Goal: Check status: Check status

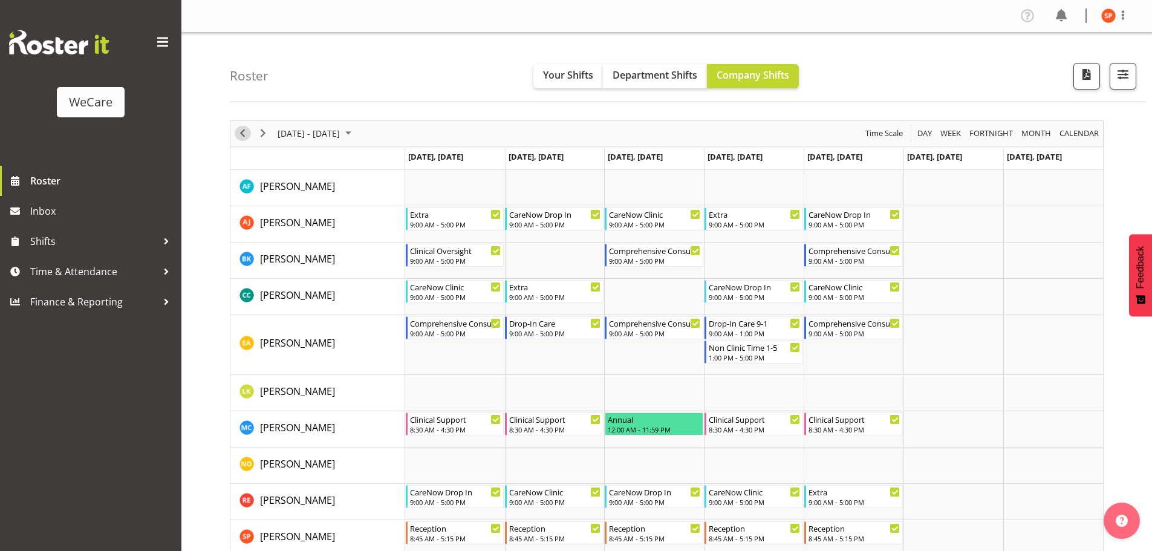
click at [237, 130] on span "Previous" at bounding box center [242, 133] width 15 height 15
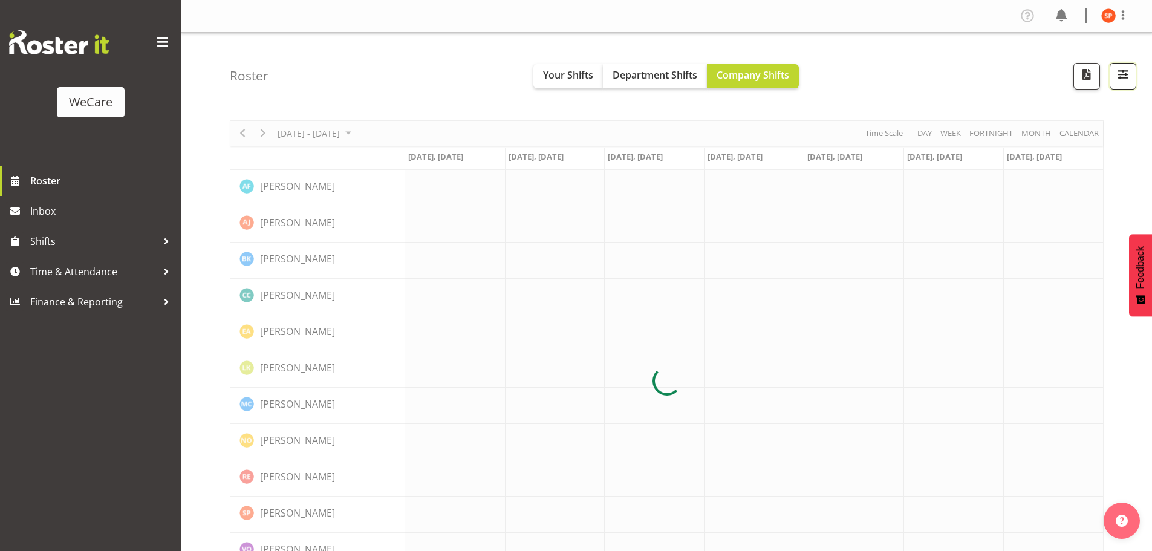
click at [1114, 74] on button "button" at bounding box center [1123, 76] width 27 height 27
click at [1047, 111] on span "1 Locations" at bounding box center [1046, 113] width 59 height 15
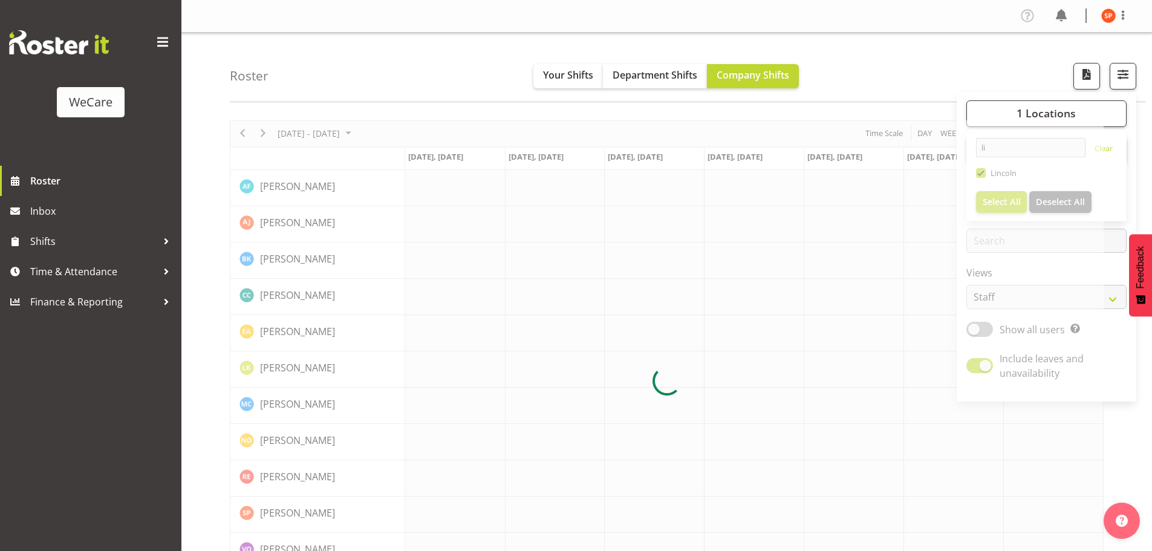
click at [1014, 146] on div at bounding box center [667, 381] width 874 height 522
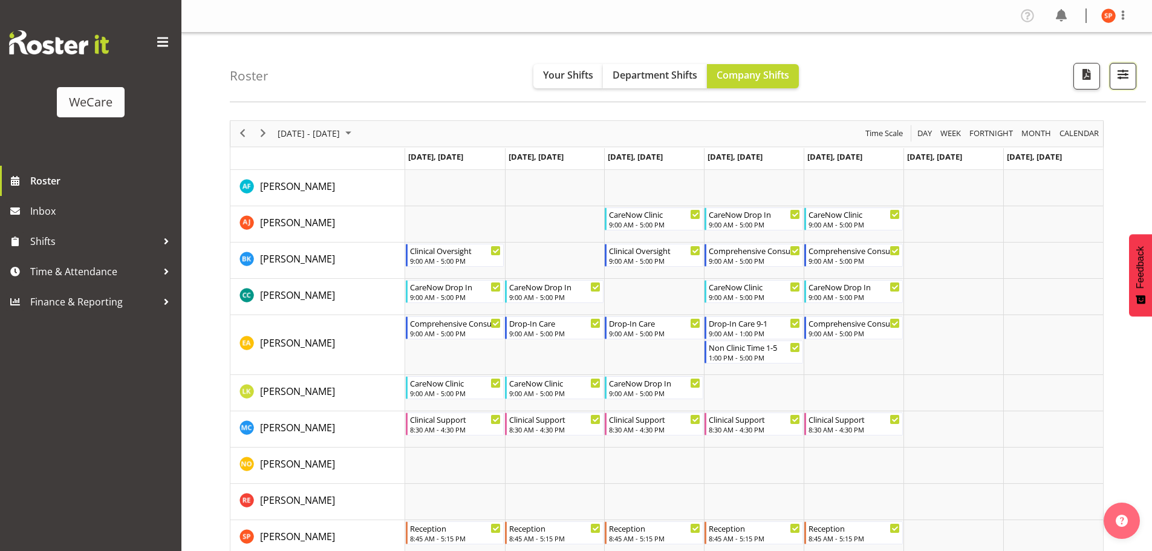
click at [1127, 78] on span "button" at bounding box center [1123, 75] width 16 height 16
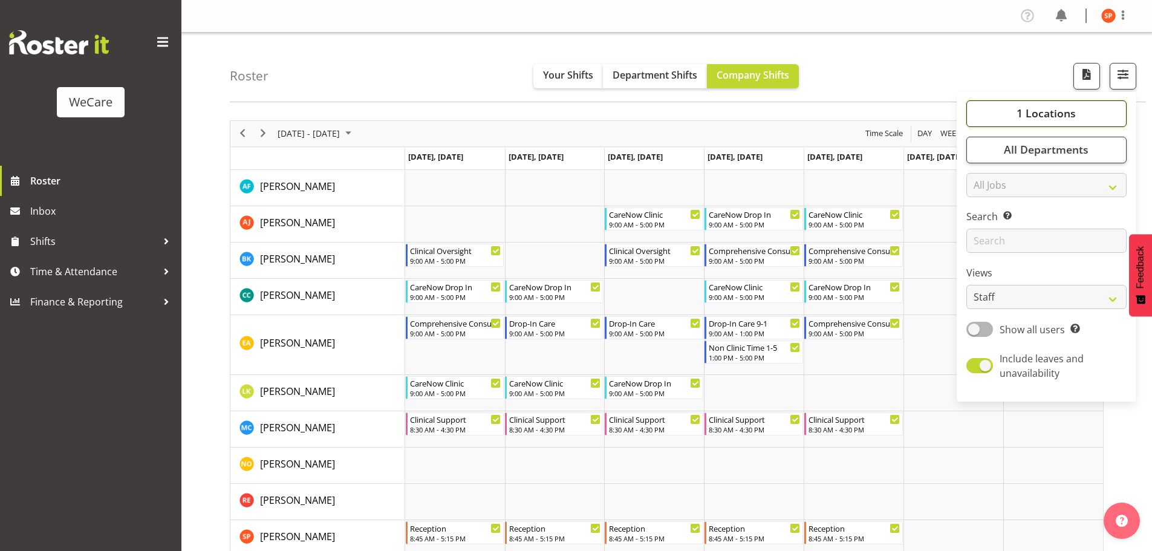
click at [1047, 118] on span "1 Locations" at bounding box center [1046, 113] width 59 height 15
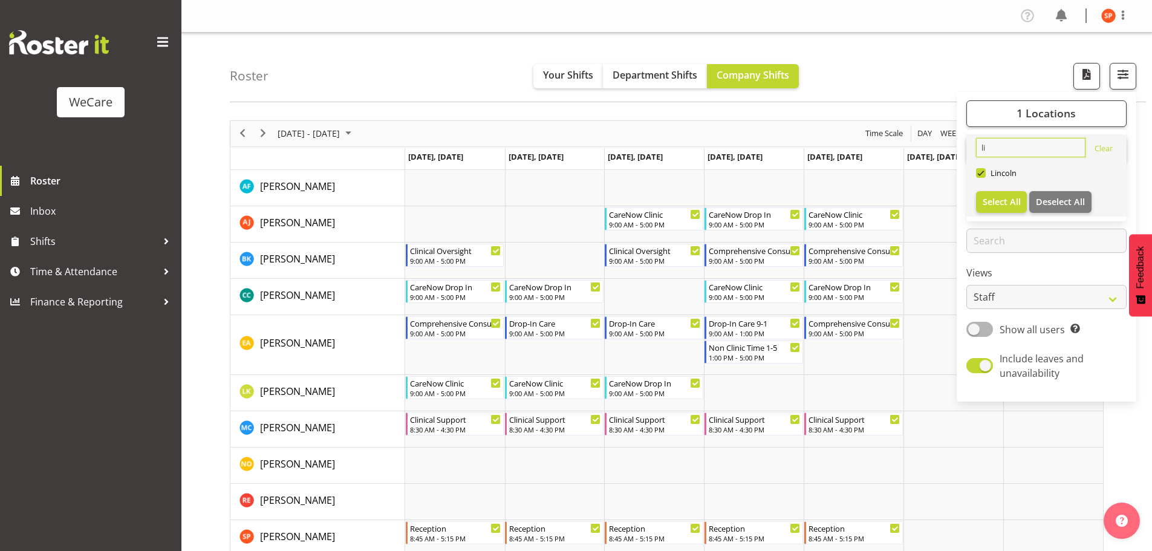
click at [1004, 146] on input "li" at bounding box center [1030, 147] width 109 height 19
type input "l"
type input "w"
click at [983, 175] on span at bounding box center [981, 173] width 10 height 10
click at [983, 175] on input "Wigram" at bounding box center [980, 173] width 8 height 8
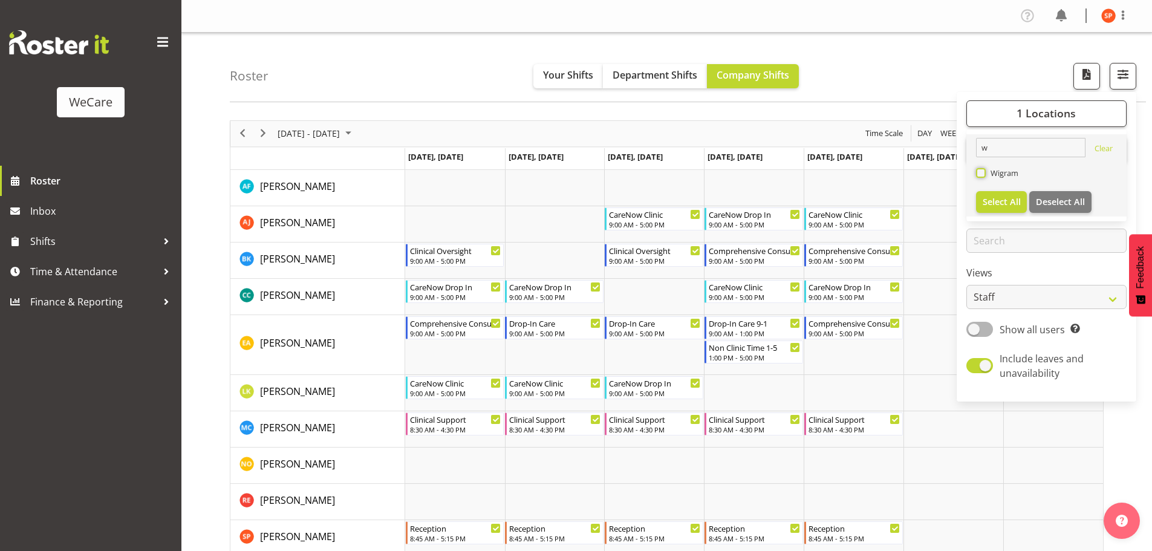
checkbox input "true"
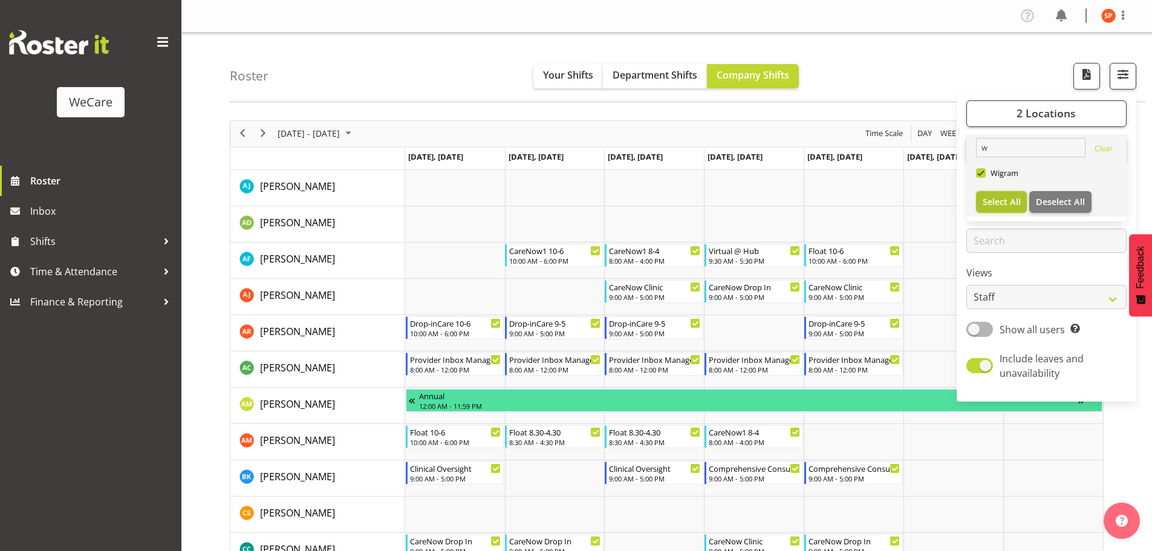
click at [996, 206] on span "Select All" at bounding box center [1002, 201] width 38 height 11
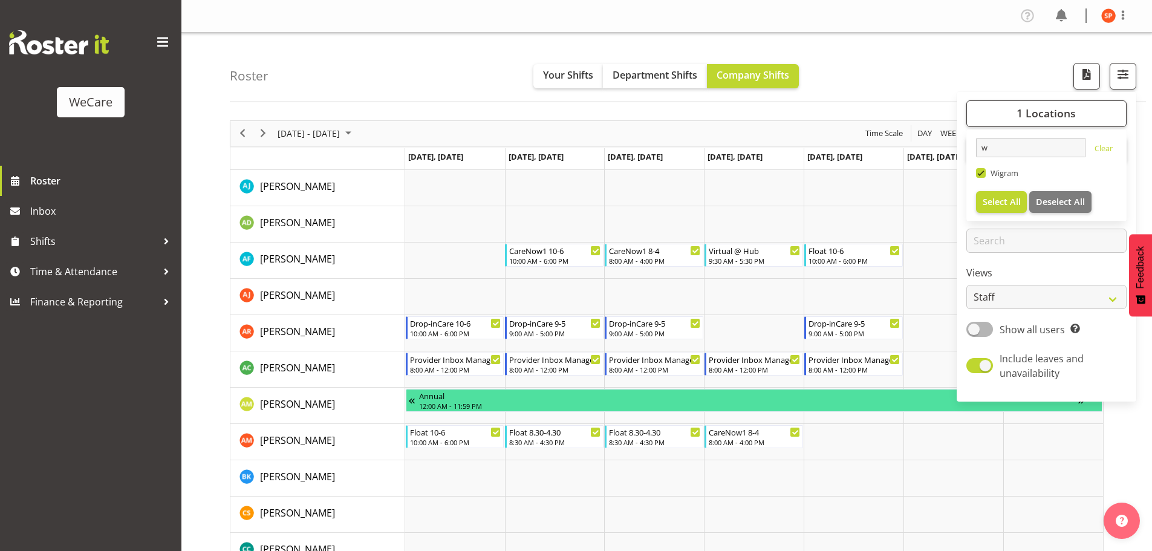
click at [936, 65] on div "Roster Your Shifts Department Shifts Company Shifts 1 Locations w [GEOGRAPHIC_D…" at bounding box center [688, 68] width 916 height 70
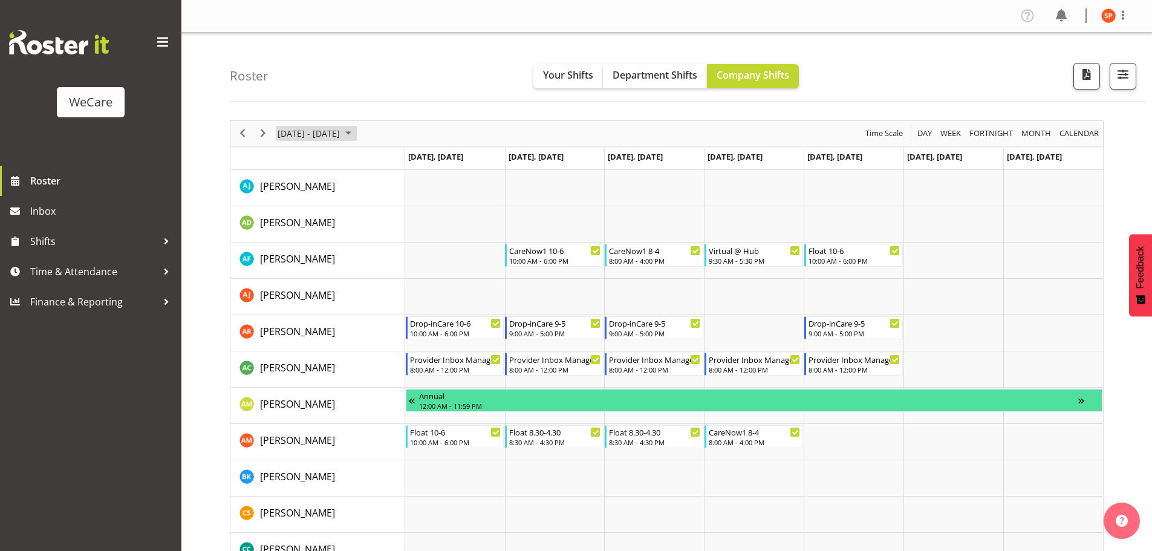
click at [341, 137] on span "[DATE] - [DATE]" at bounding box center [308, 133] width 65 height 15
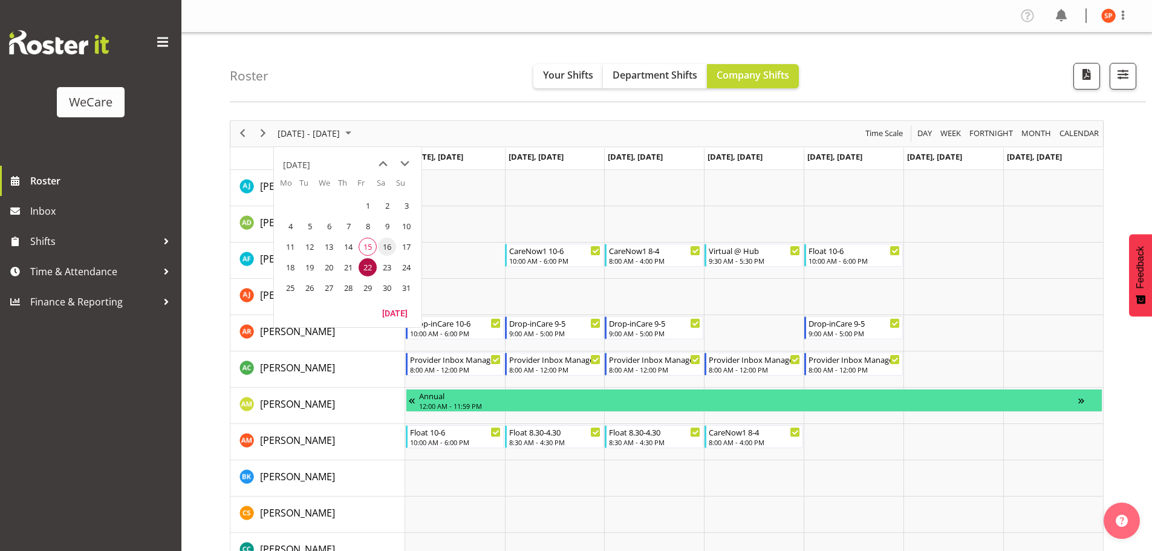
click at [388, 248] on span "16" at bounding box center [387, 247] width 18 height 18
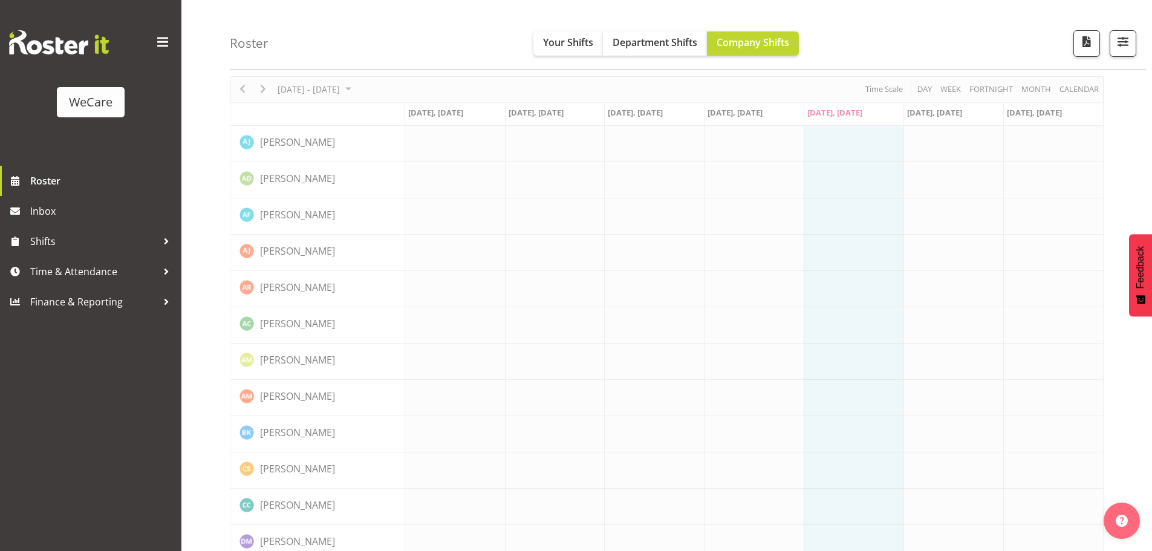
scroll to position [60, 0]
